Goal: Use online tool/utility: Utilize a website feature to perform a specific function

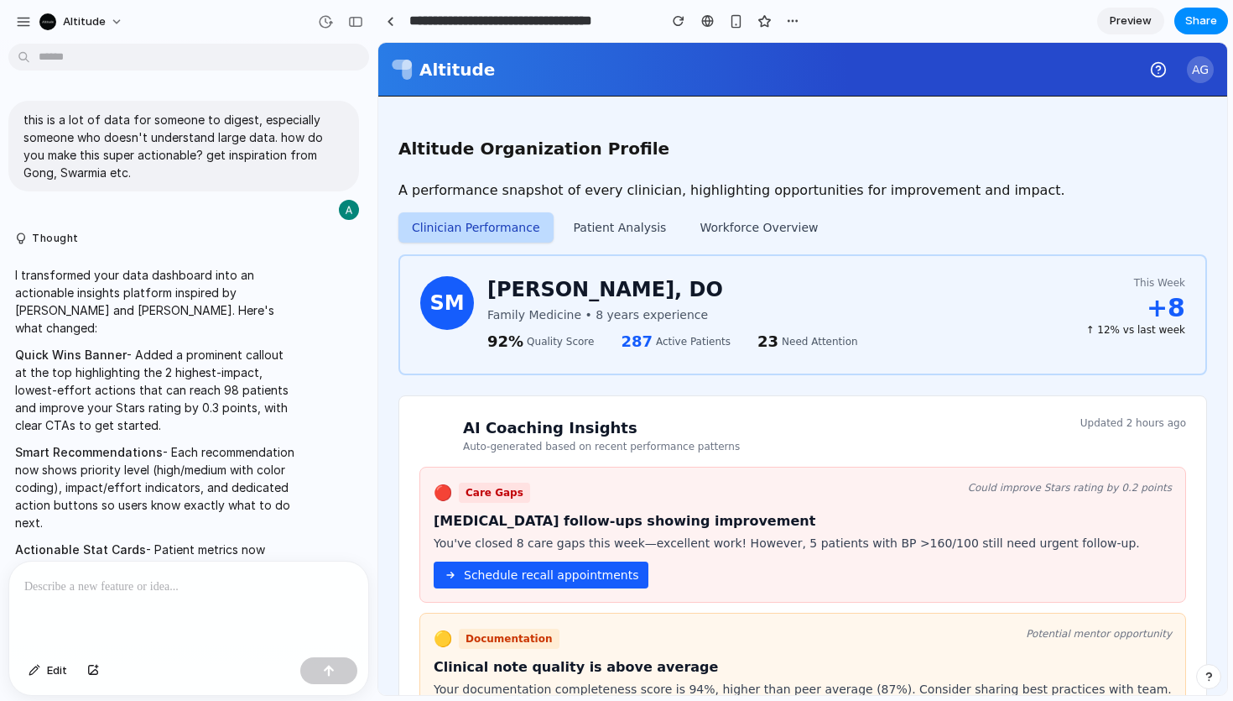
scroll to position [3575, 0]
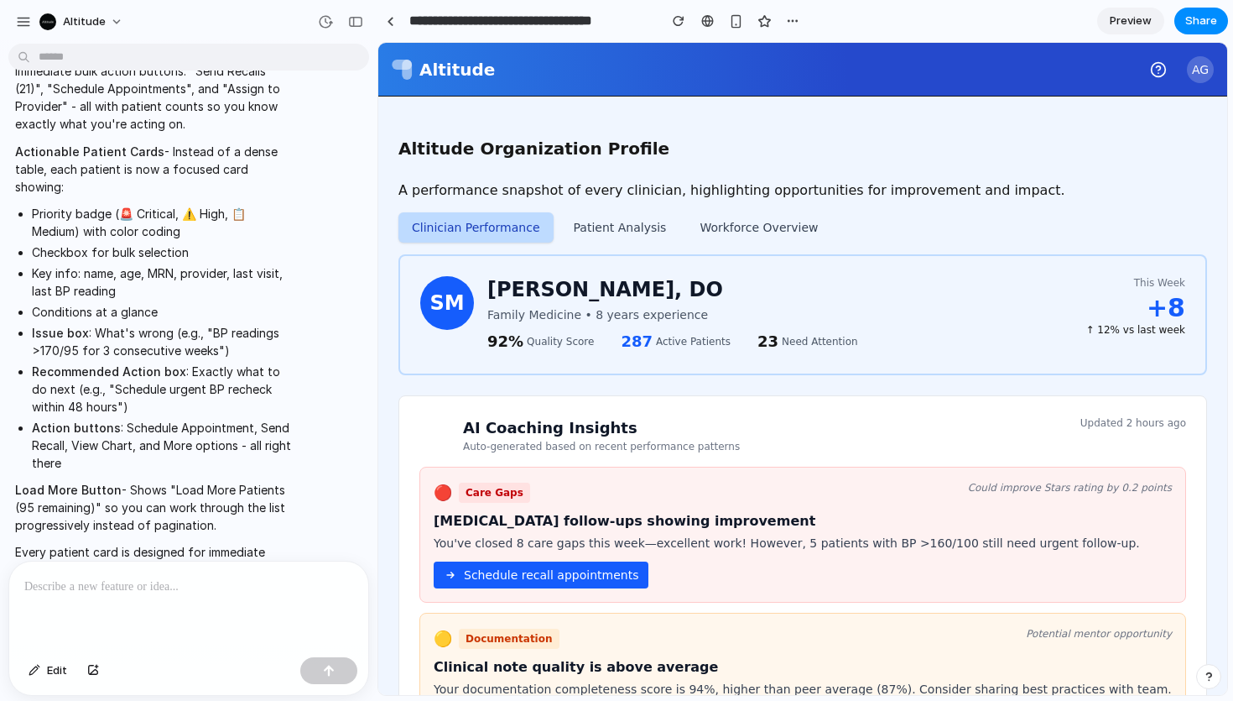
click at [738, 220] on button "Workforce Overview" at bounding box center [758, 227] width 145 height 30
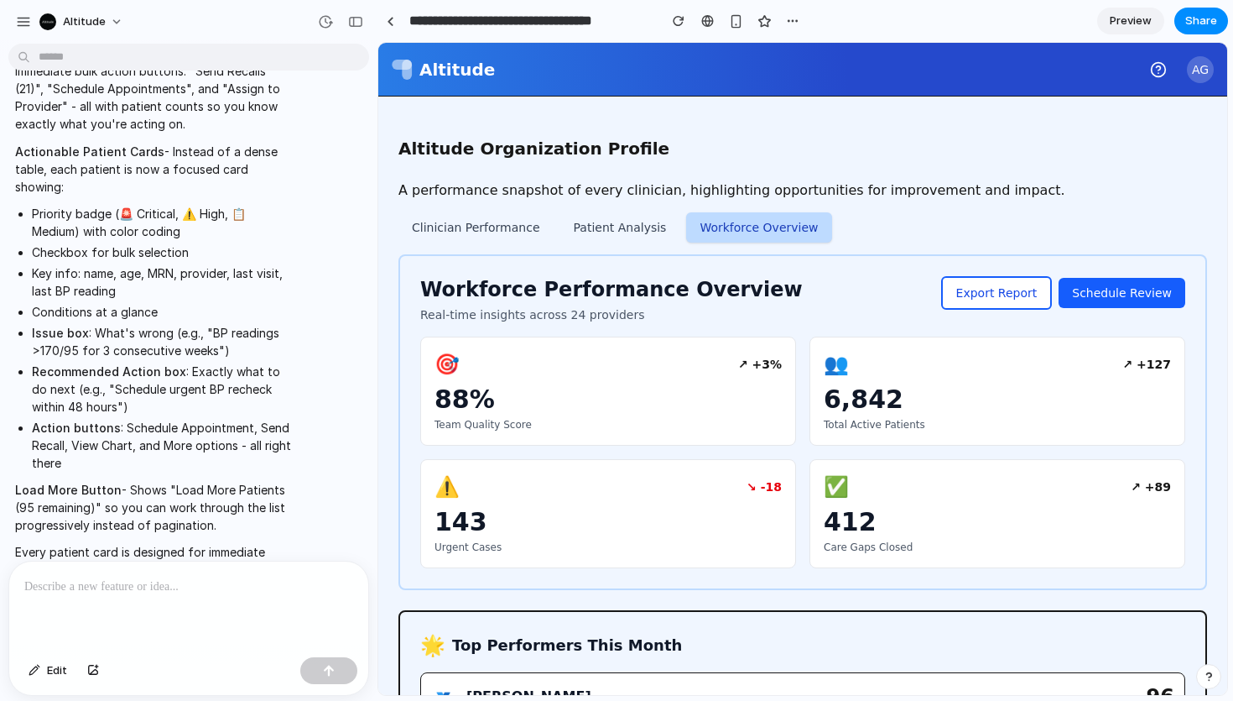
click at [623, 238] on button "Patient Analysis" at bounding box center [620, 227] width 120 height 30
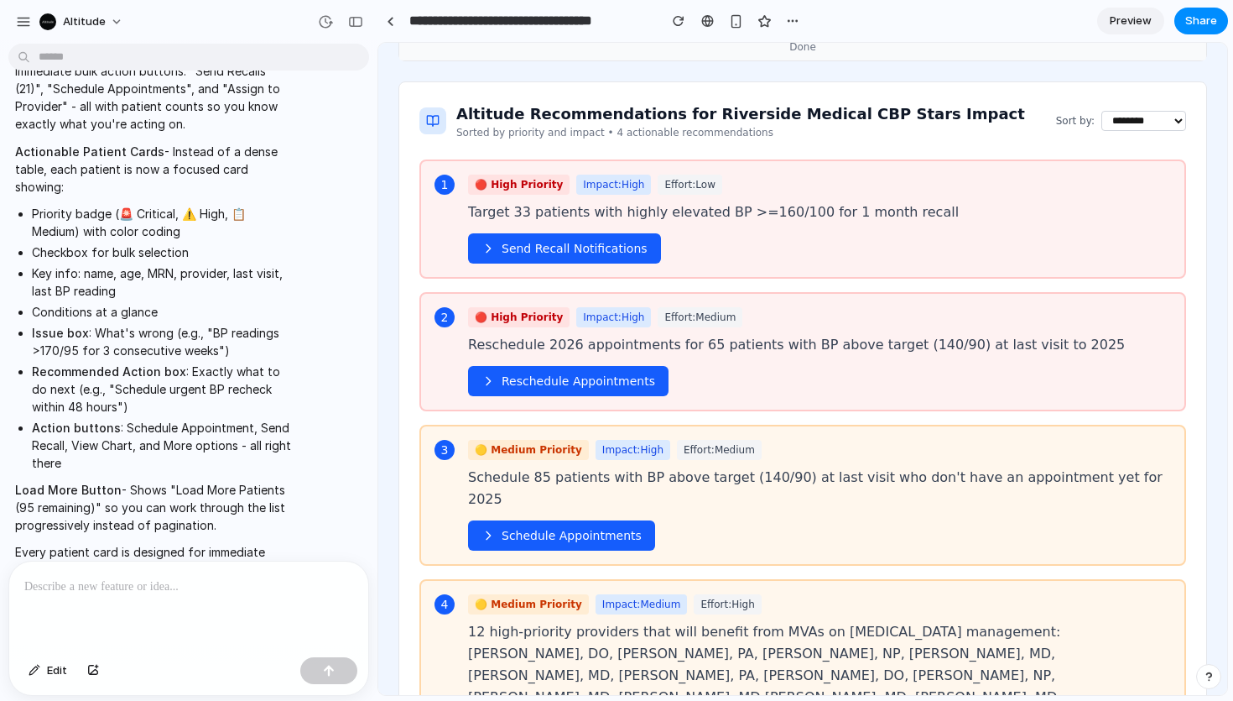
scroll to position [587, 0]
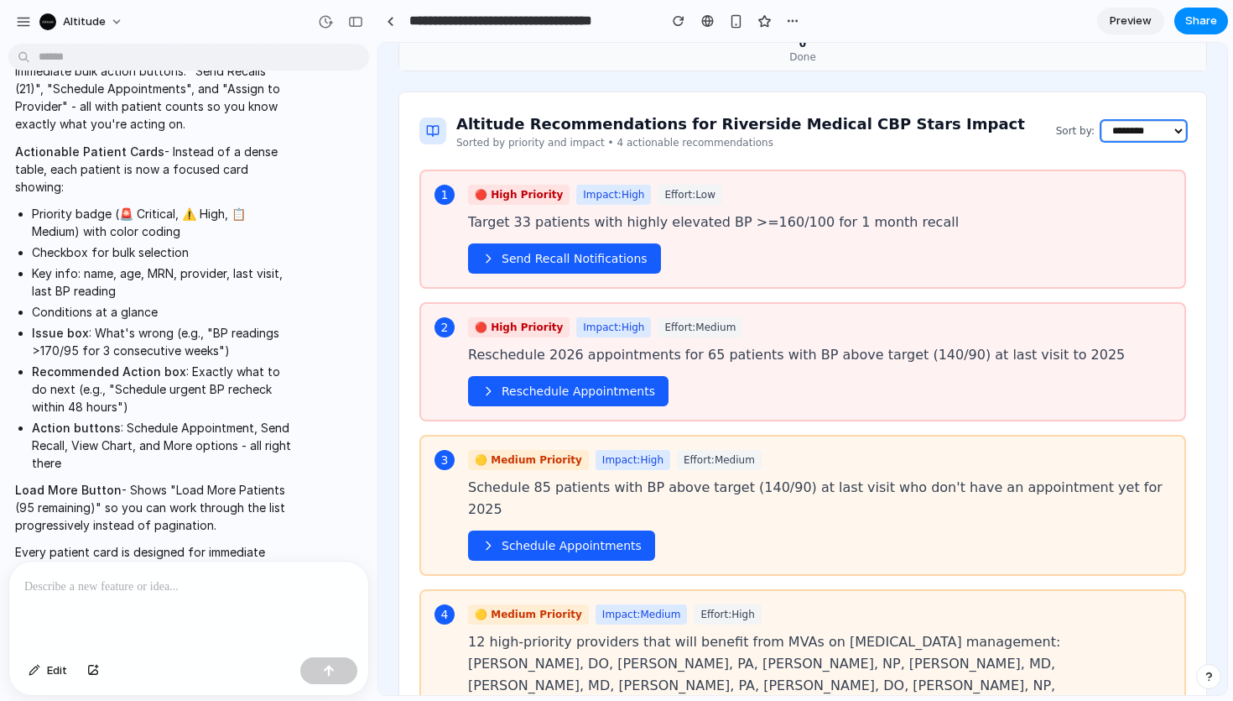
click at [1114, 121] on select "**********" at bounding box center [1144, 131] width 85 height 20
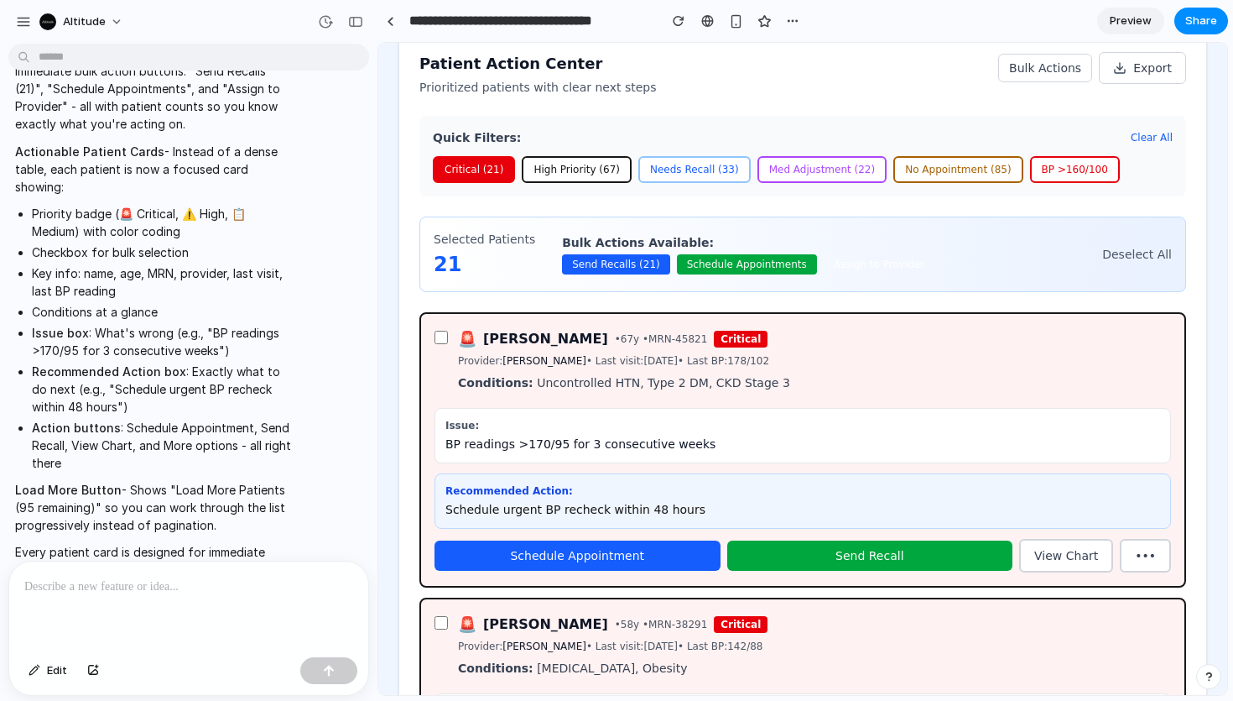
scroll to position [1362, 0]
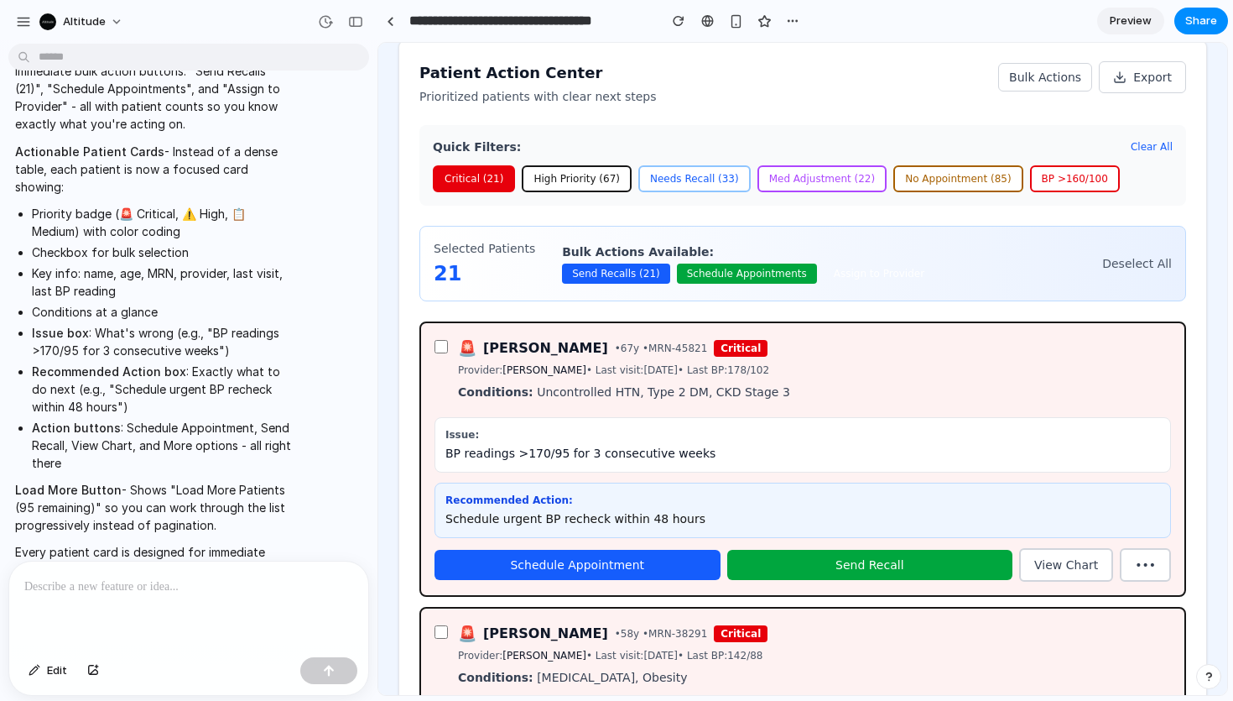
click at [107, 595] on p at bounding box center [188, 586] width 329 height 20
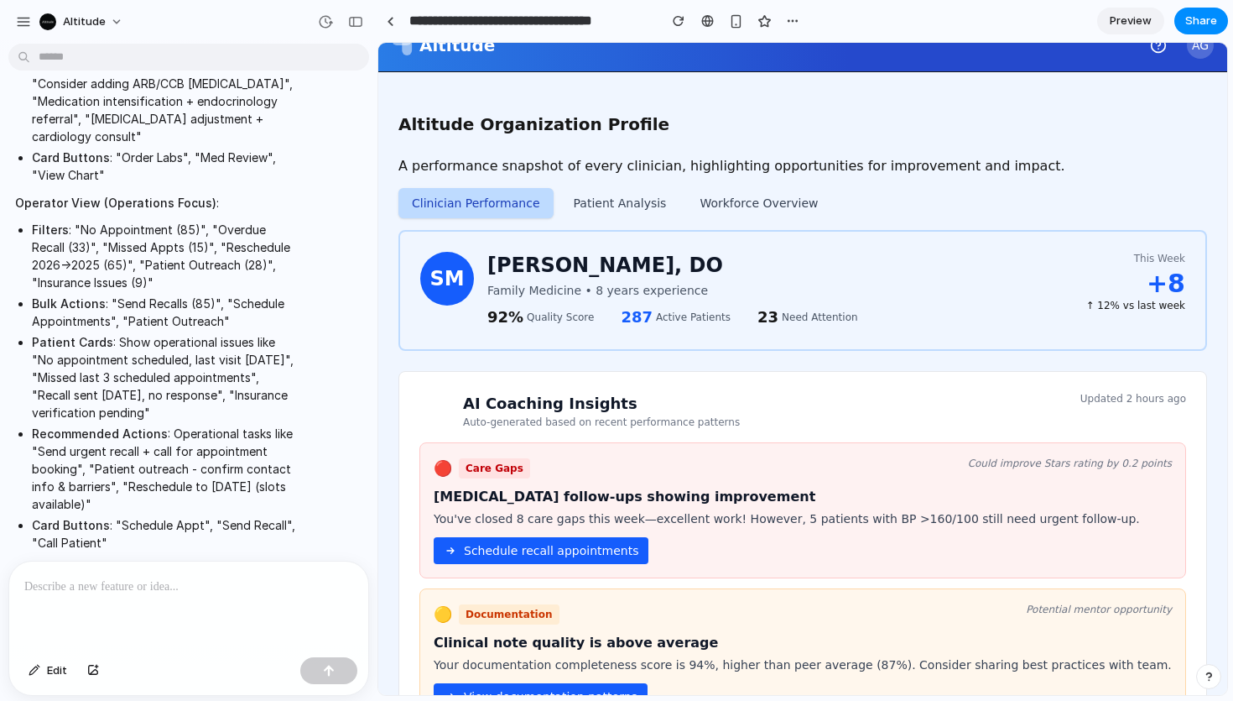
scroll to position [0, 0]
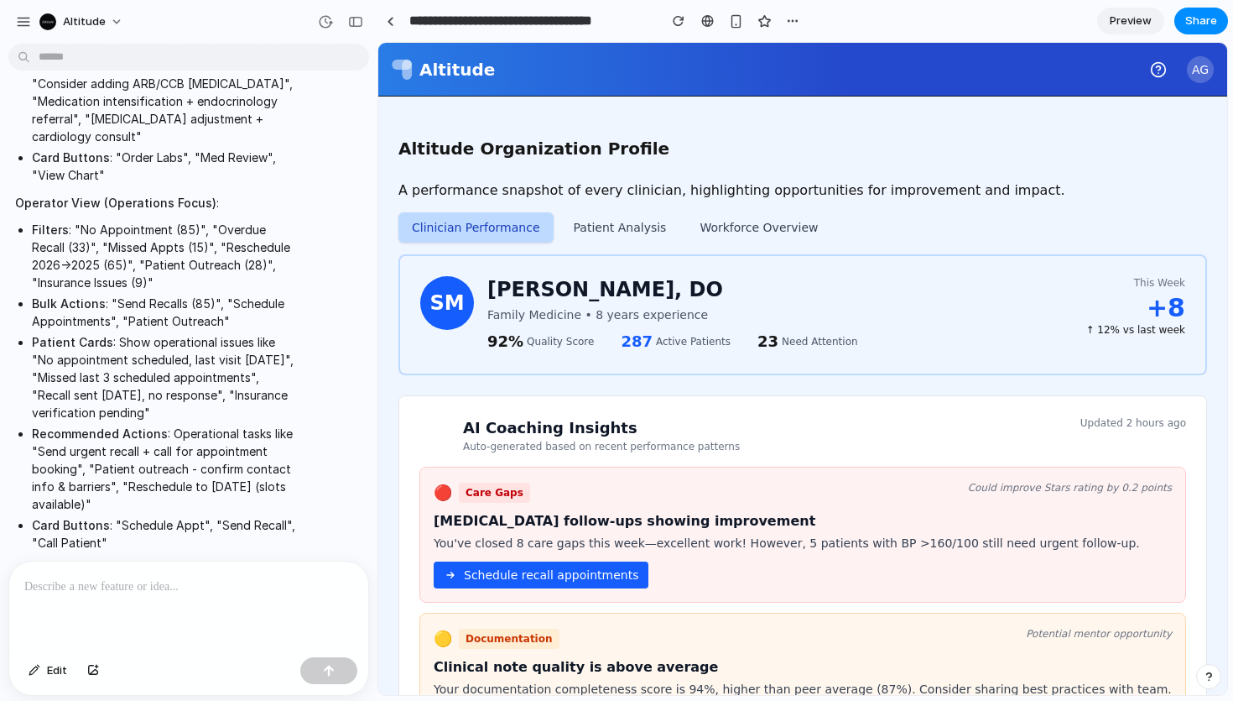
click at [625, 224] on button "Patient Analysis" at bounding box center [620, 227] width 120 height 30
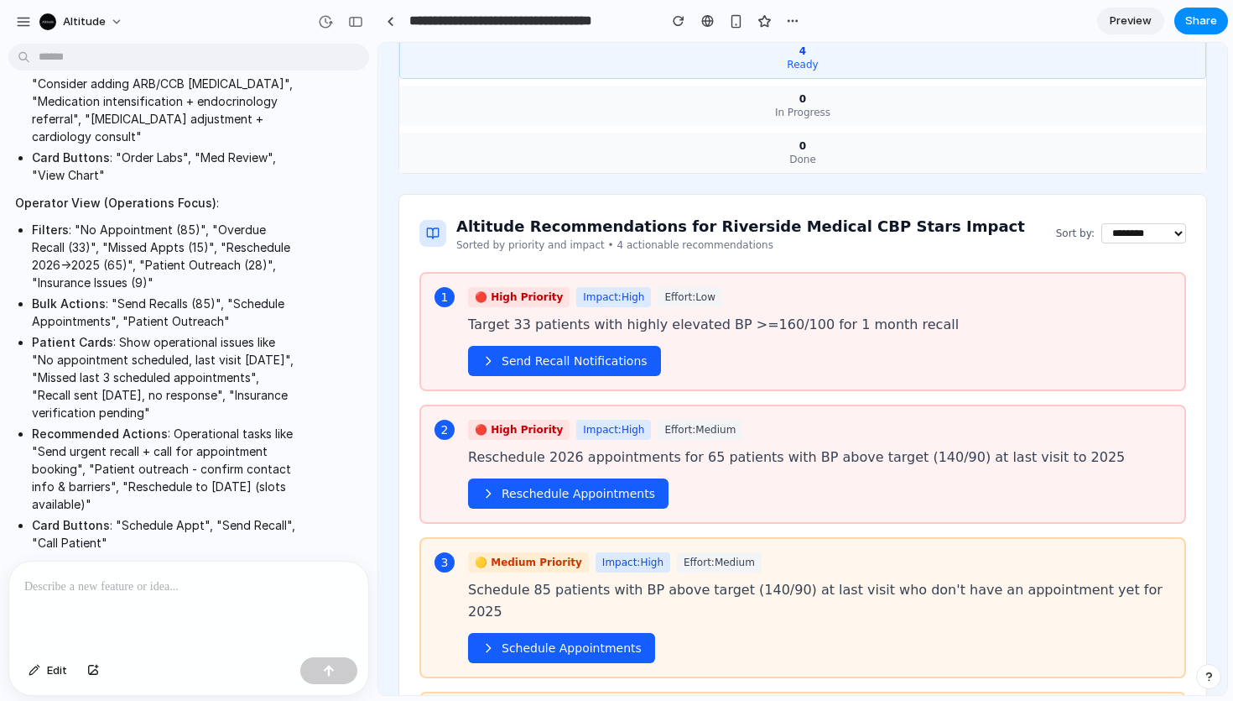
scroll to position [522, 0]
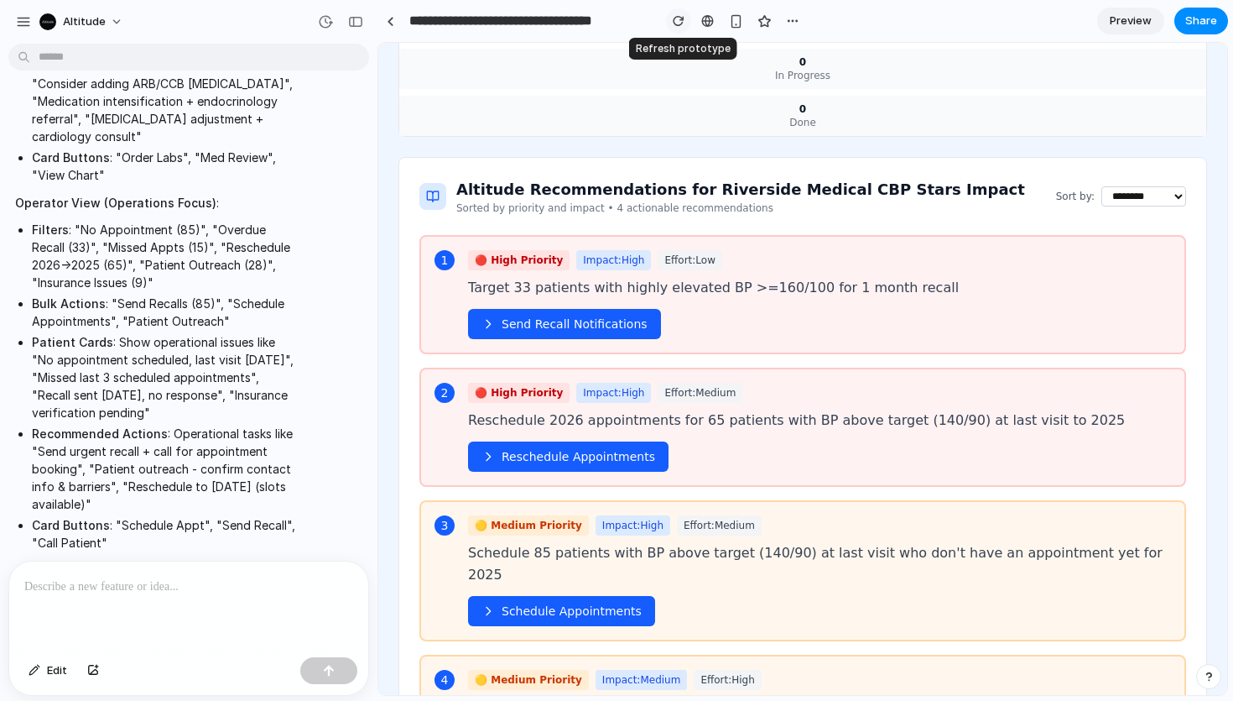
click at [672, 18] on button "button" at bounding box center [678, 20] width 25 height 25
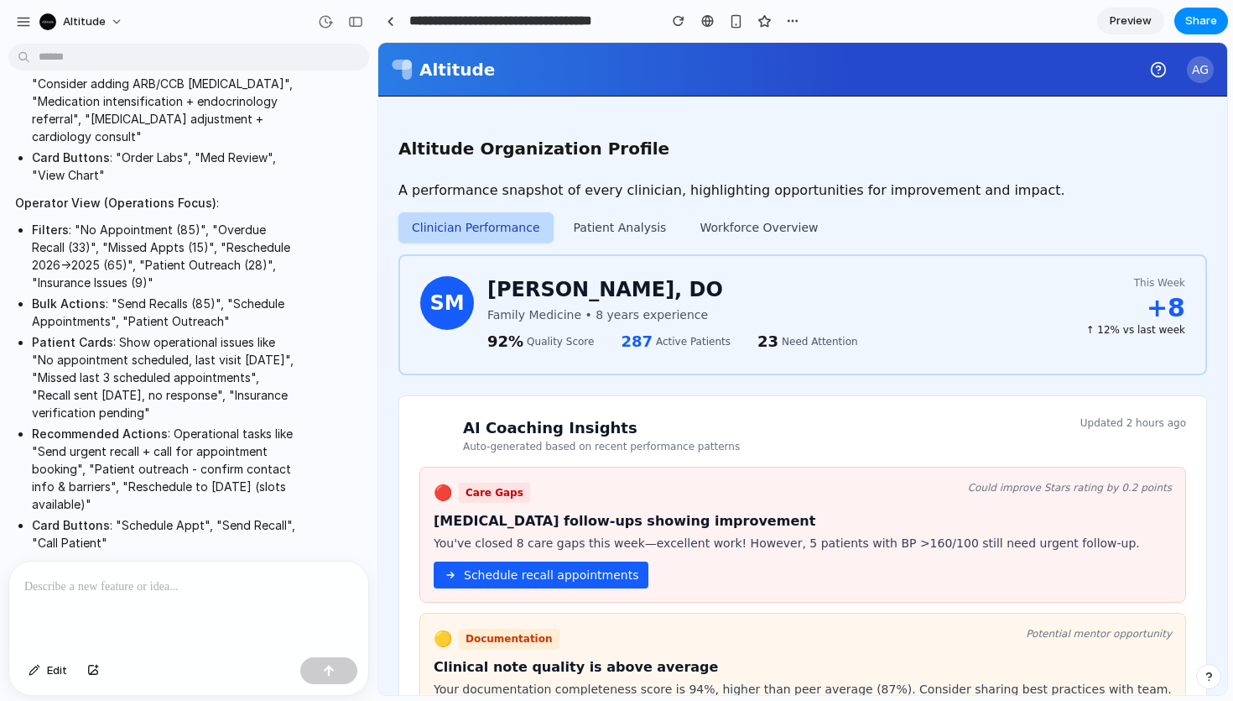
scroll to position [0, 0]
click at [629, 243] on div "Clinician Performance Patient Analysis Workforce Overview" at bounding box center [616, 228] width 434 height 54
click at [636, 228] on button "Patient Analysis" at bounding box center [620, 227] width 120 height 30
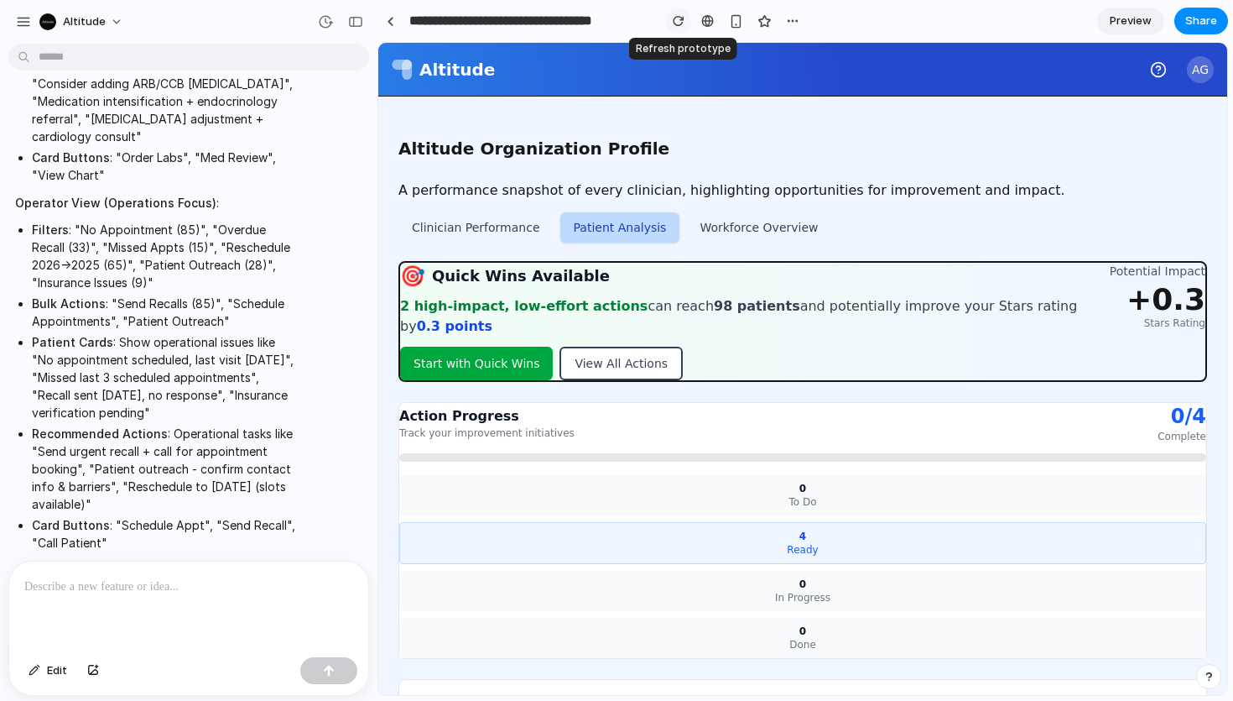
click at [684, 23] on div "button" at bounding box center [679, 21] width 12 height 12
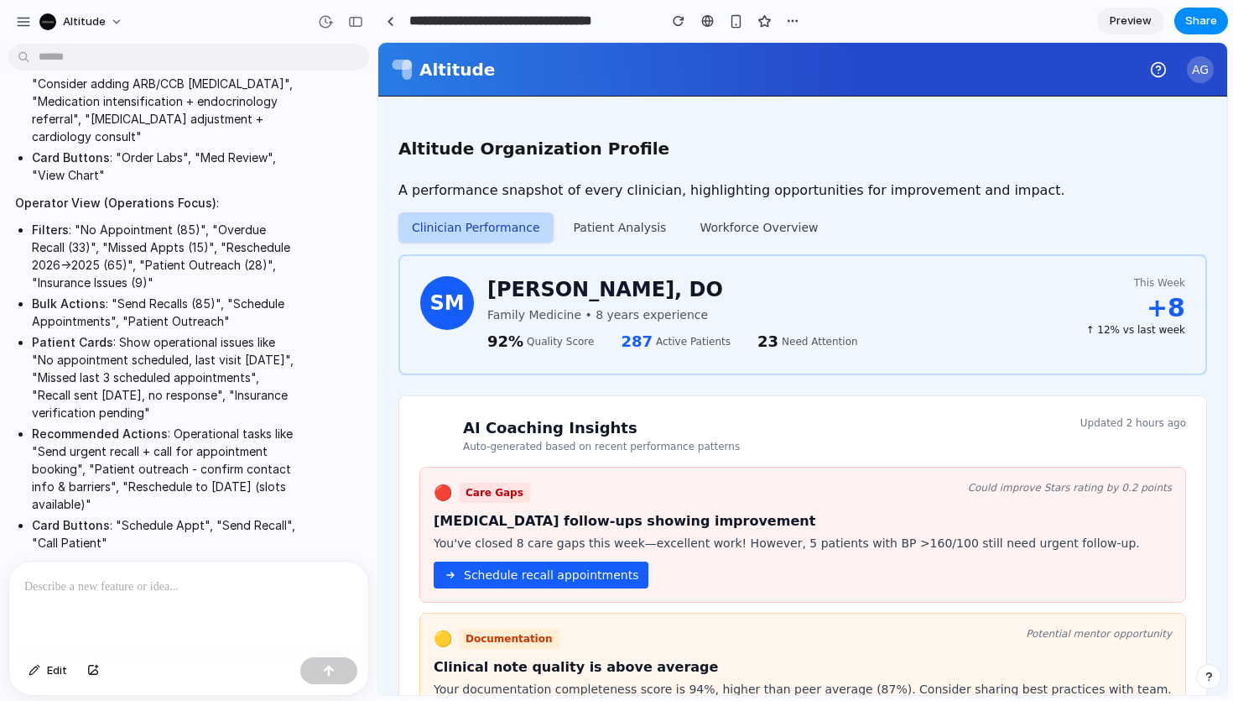
click at [628, 216] on button "Patient Analysis" at bounding box center [620, 227] width 120 height 30
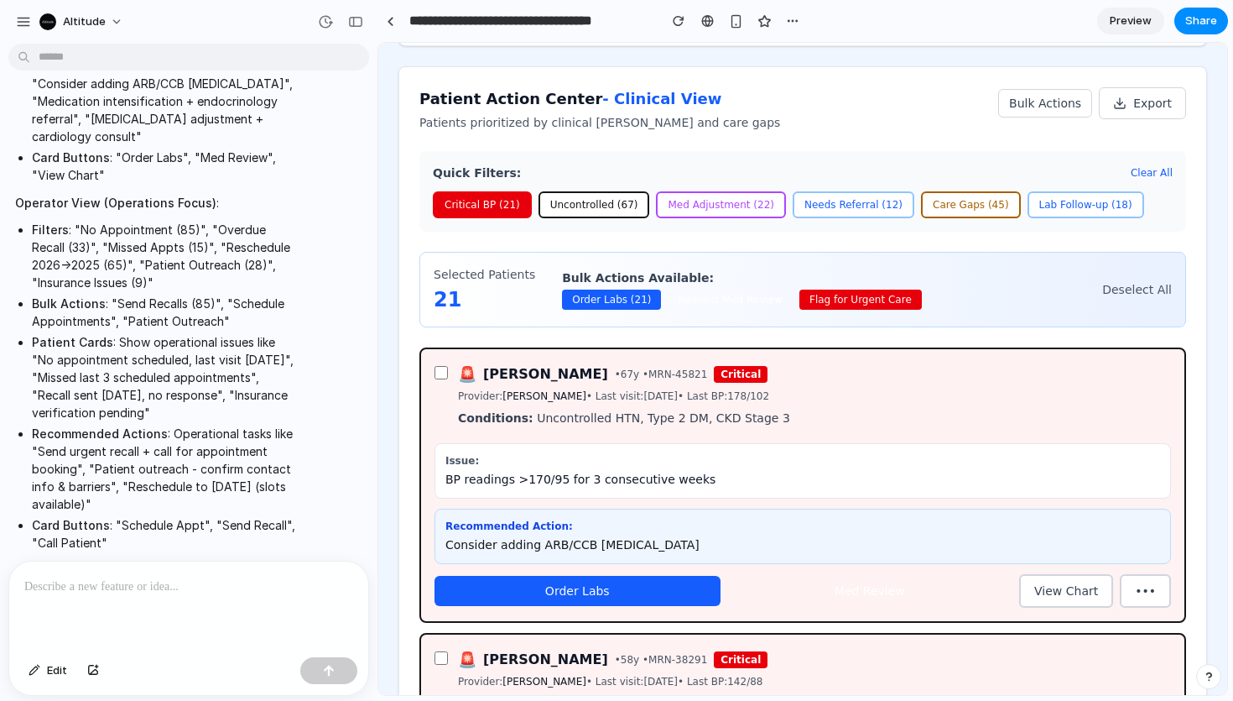
scroll to position [1359, 0]
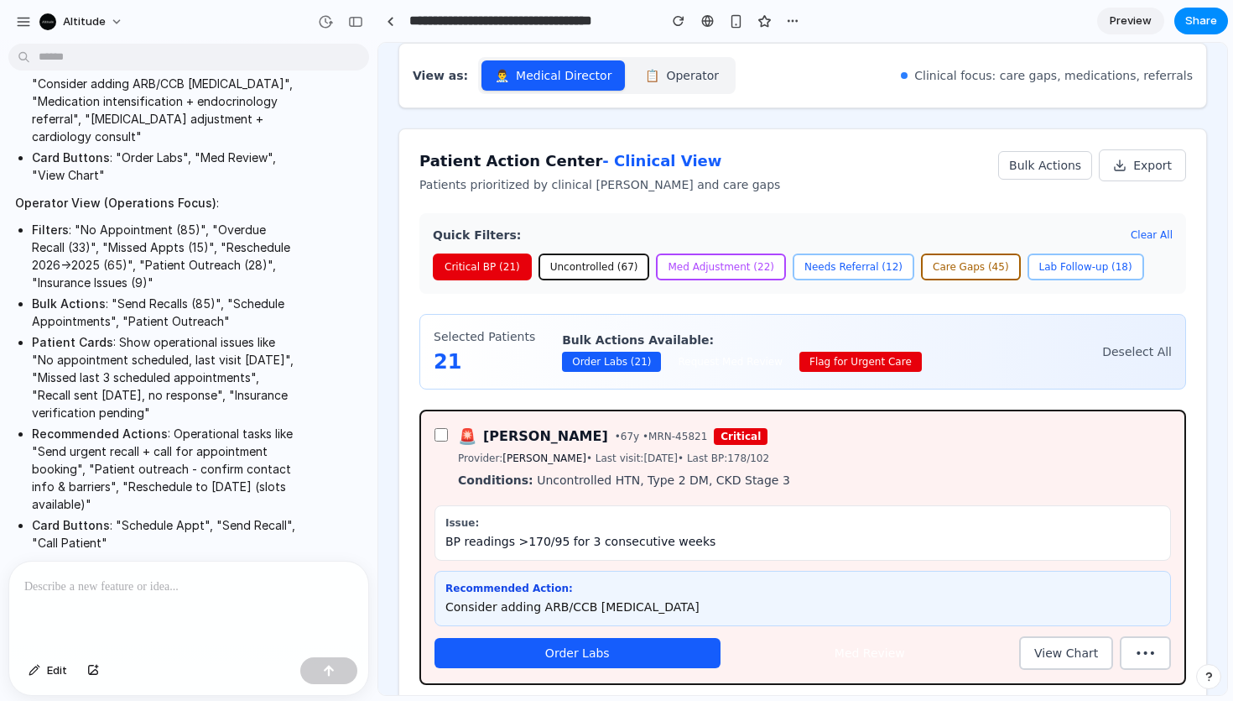
click at [616, 253] on button "Uncontrolled (67)" at bounding box center [595, 266] width 112 height 27
click at [727, 253] on button "Med Adjustment (22)" at bounding box center [721, 266] width 130 height 27
click at [834, 253] on button "Needs Referral (12)" at bounding box center [854, 266] width 122 height 27
click at [957, 253] on button "Care Gaps (45)" at bounding box center [971, 266] width 100 height 27
click at [1088, 253] on button "Lab Follow-up (18)" at bounding box center [1086, 266] width 117 height 27
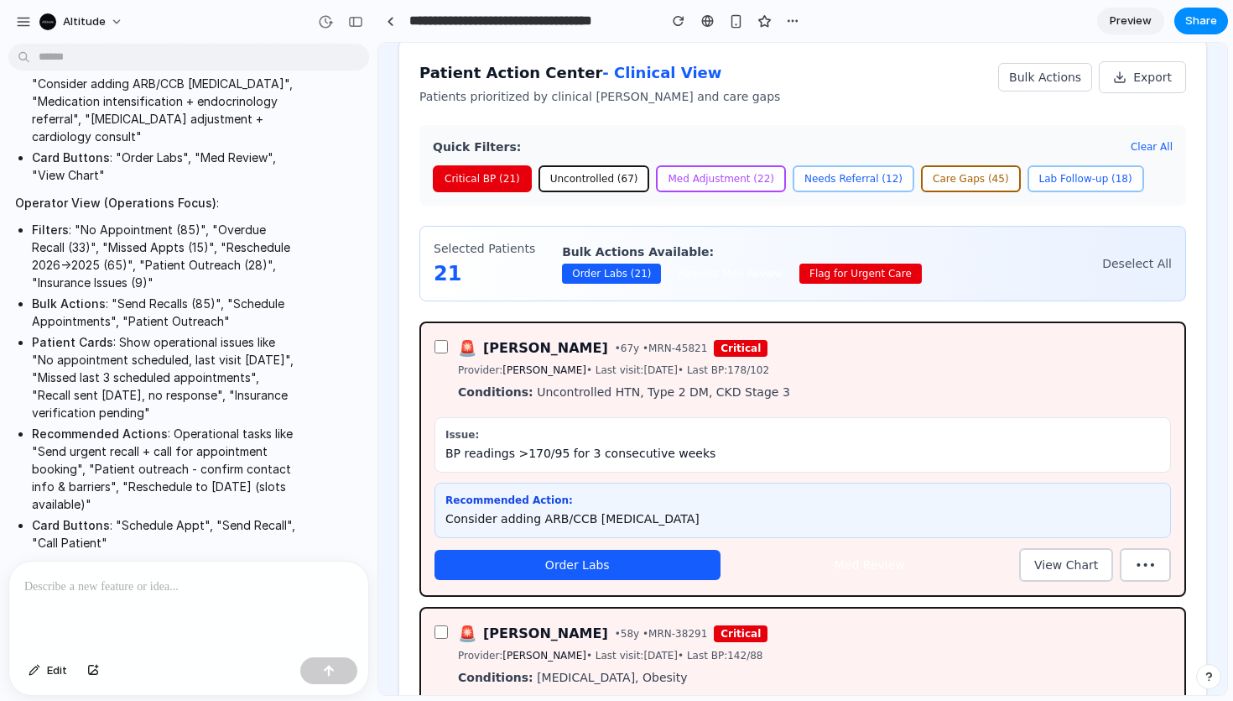
scroll to position [1449, 0]
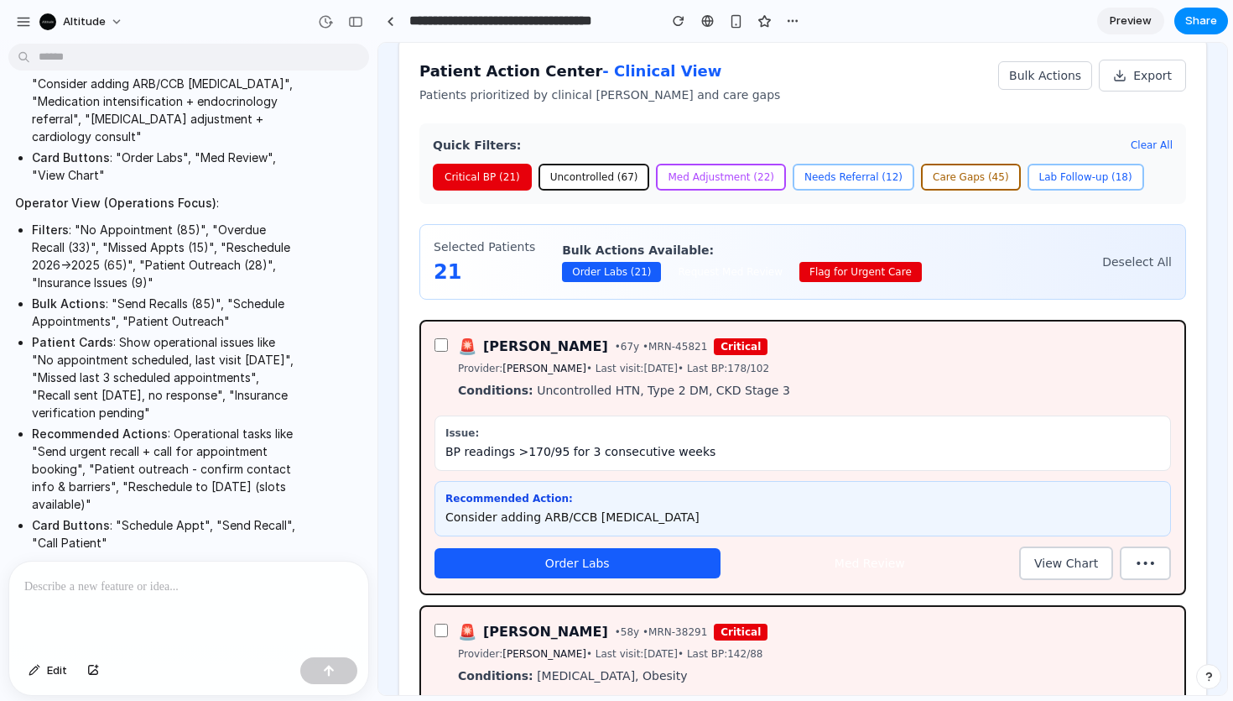
click at [661, 548] on button "Order Labs" at bounding box center [578, 563] width 286 height 30
click at [1068, 546] on button "View Chart" at bounding box center [1066, 563] width 94 height 34
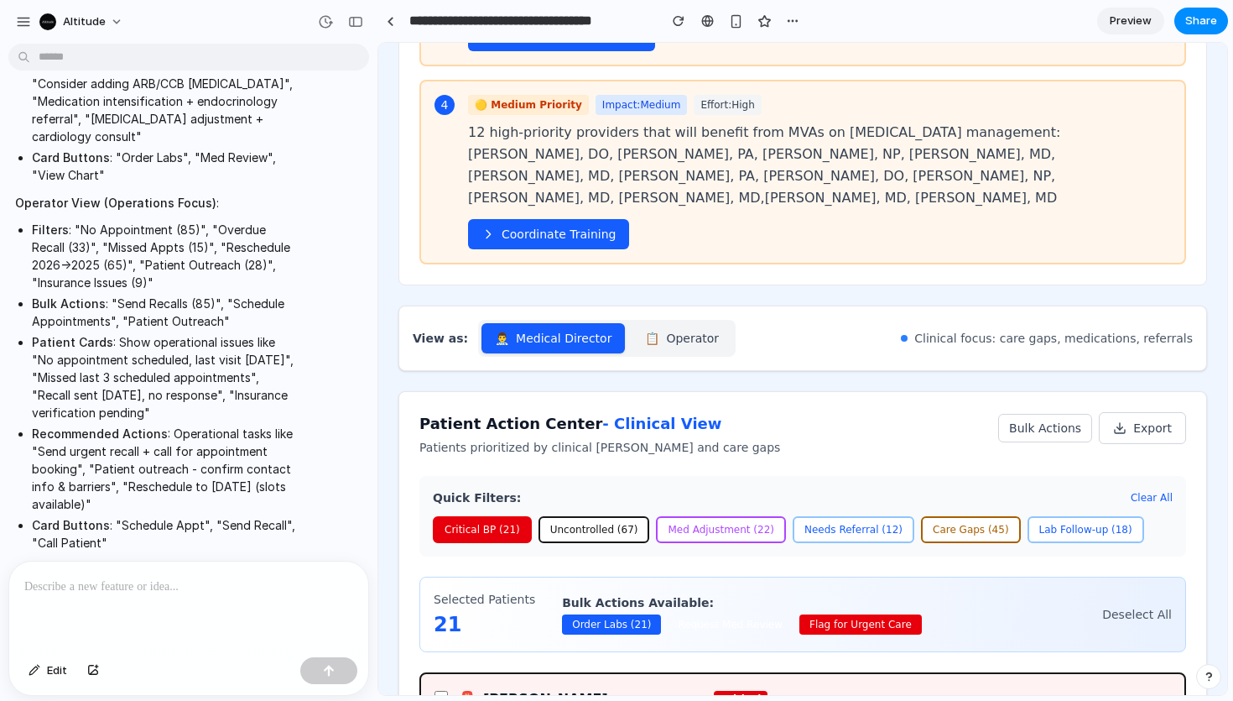
scroll to position [1093, 0]
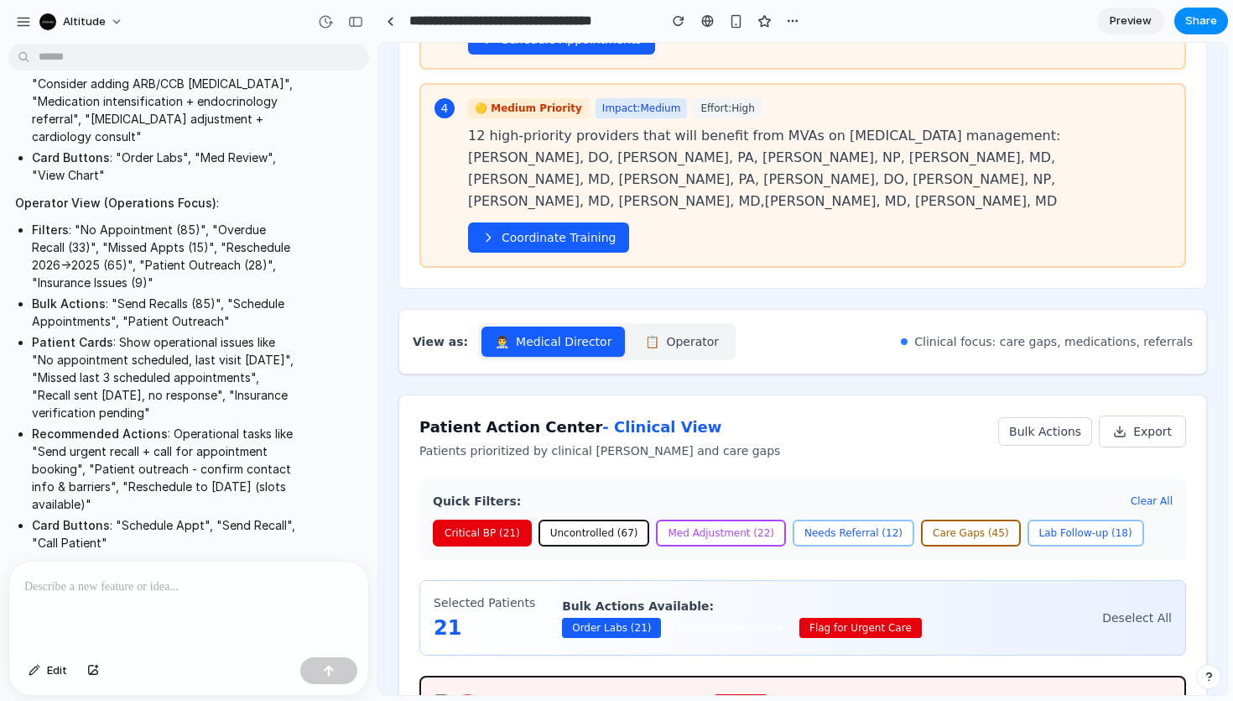
click at [619, 418] on span "- Clinical View" at bounding box center [661, 427] width 119 height 18
click at [674, 333] on span "Operator" at bounding box center [692, 341] width 53 height 17
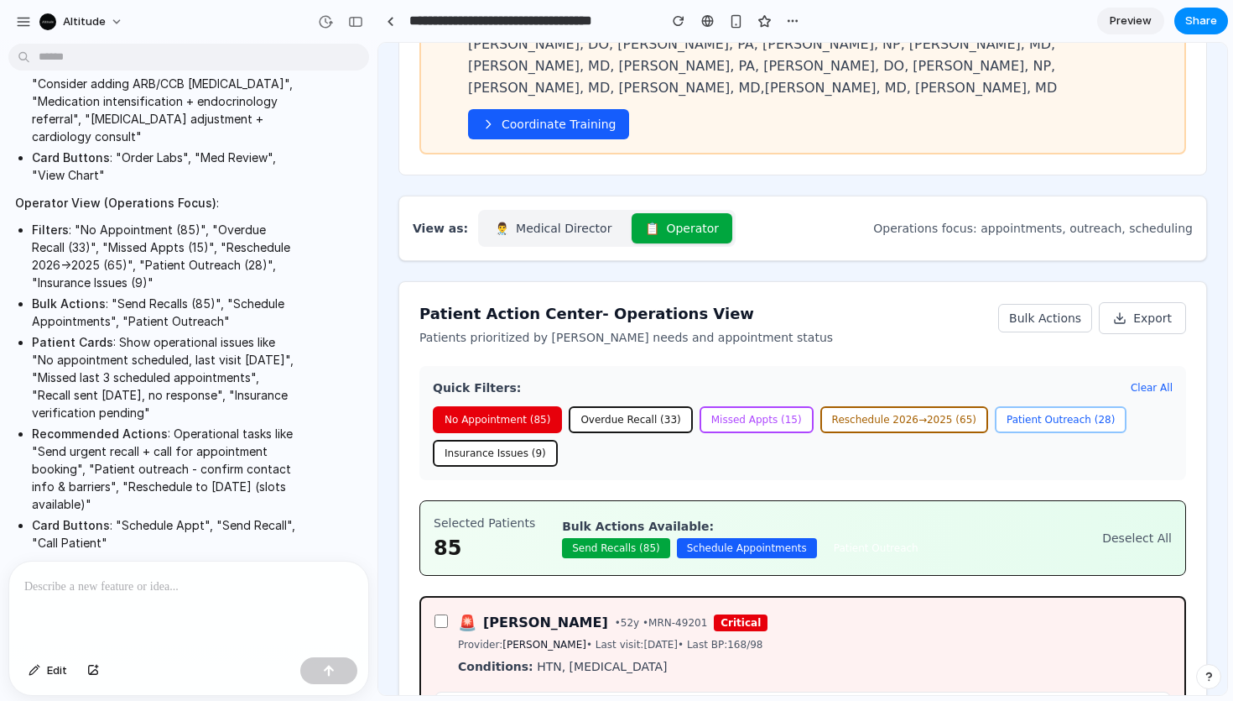
scroll to position [1184, 0]
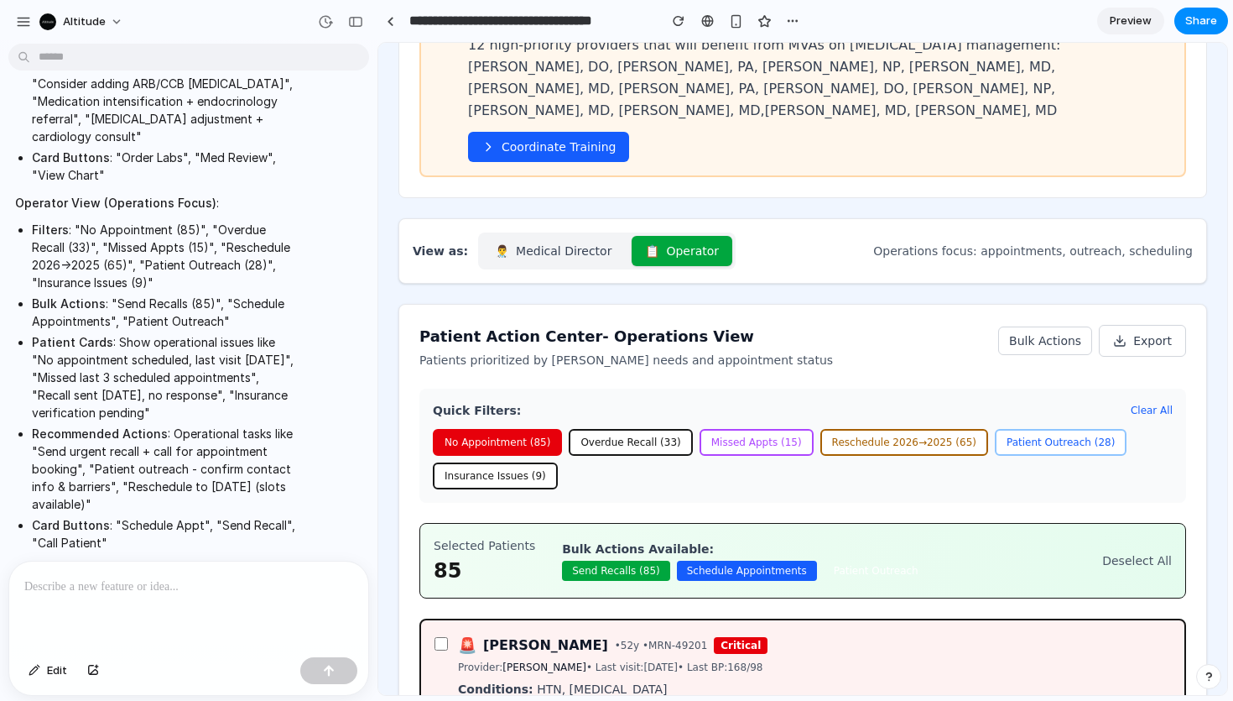
click at [575, 242] on span "Medical Director" at bounding box center [564, 250] width 96 height 17
